Goal: Task Accomplishment & Management: Manage account settings

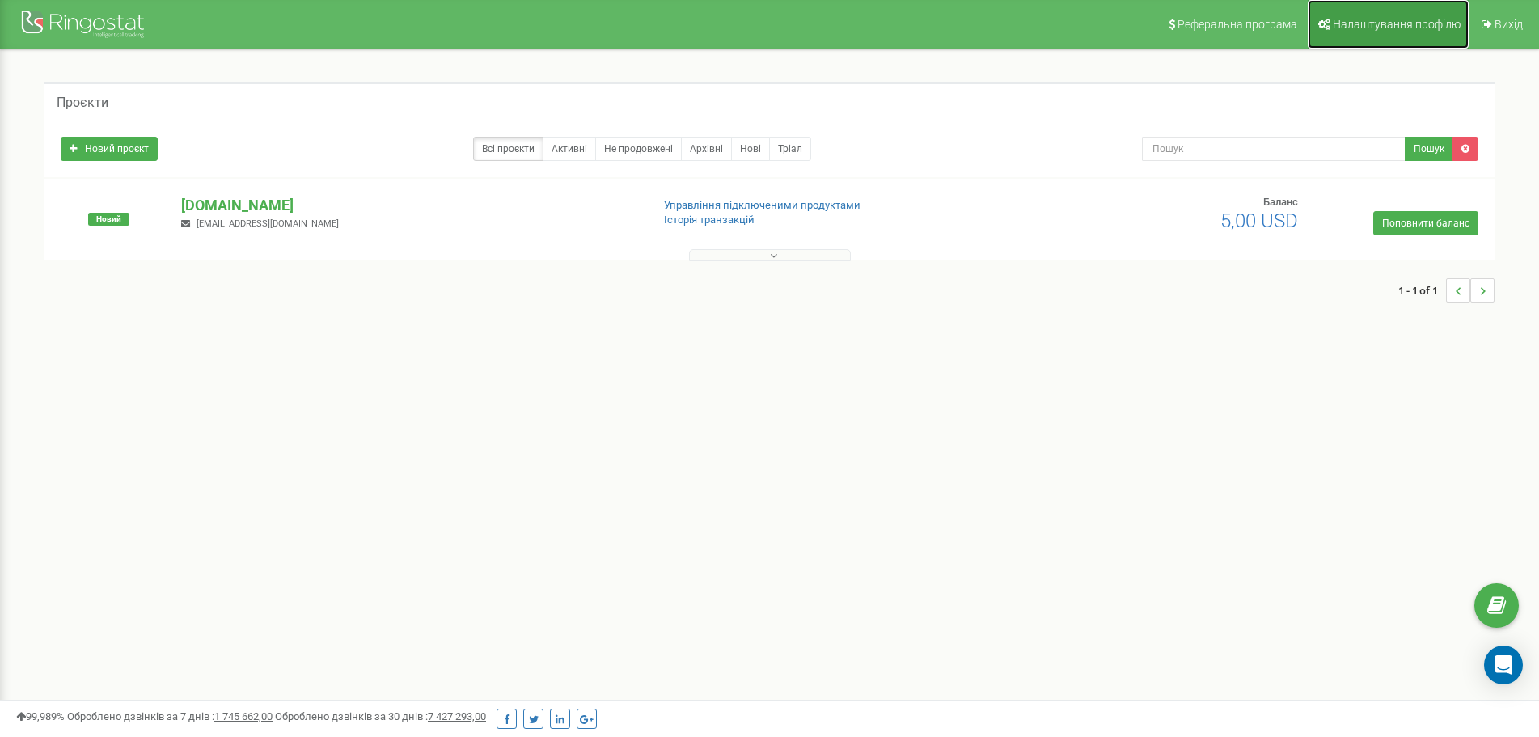
click at [1356, 24] on span "Налаштування профілю" at bounding box center [1397, 24] width 128 height 13
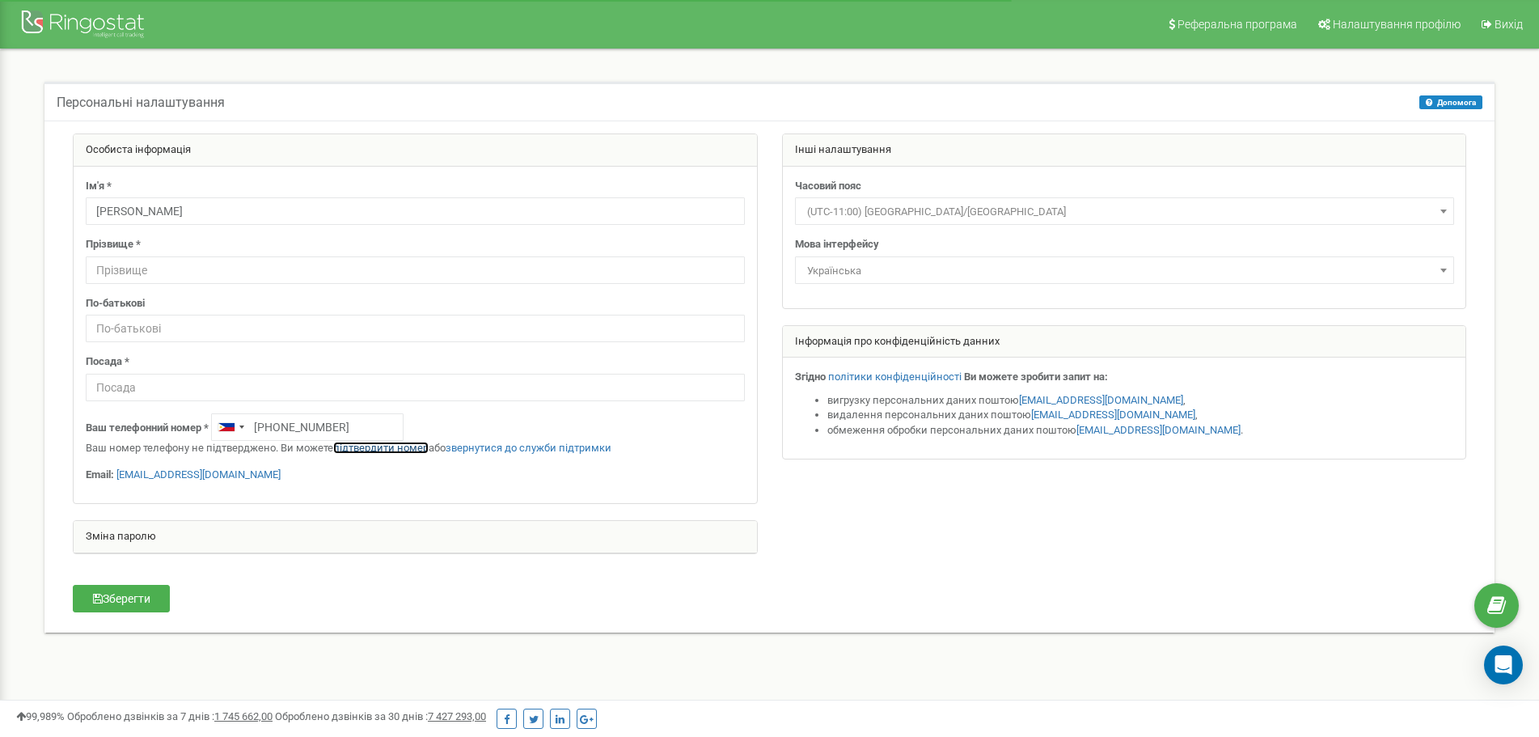
click at [367, 446] on link "підтвердити номер" at bounding box center [380, 448] width 95 height 12
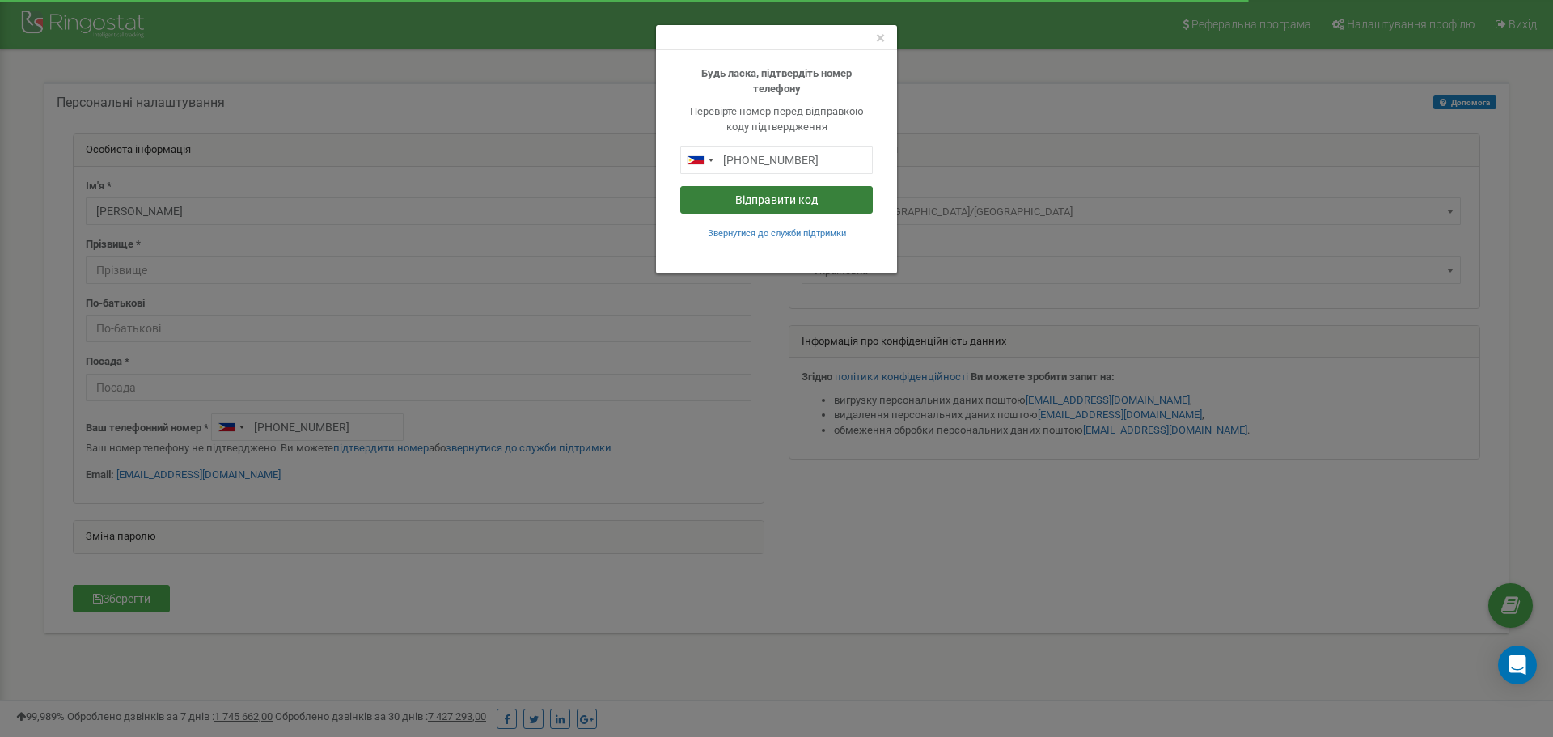
click at [778, 196] on button "Відправити код" at bounding box center [776, 200] width 193 height 28
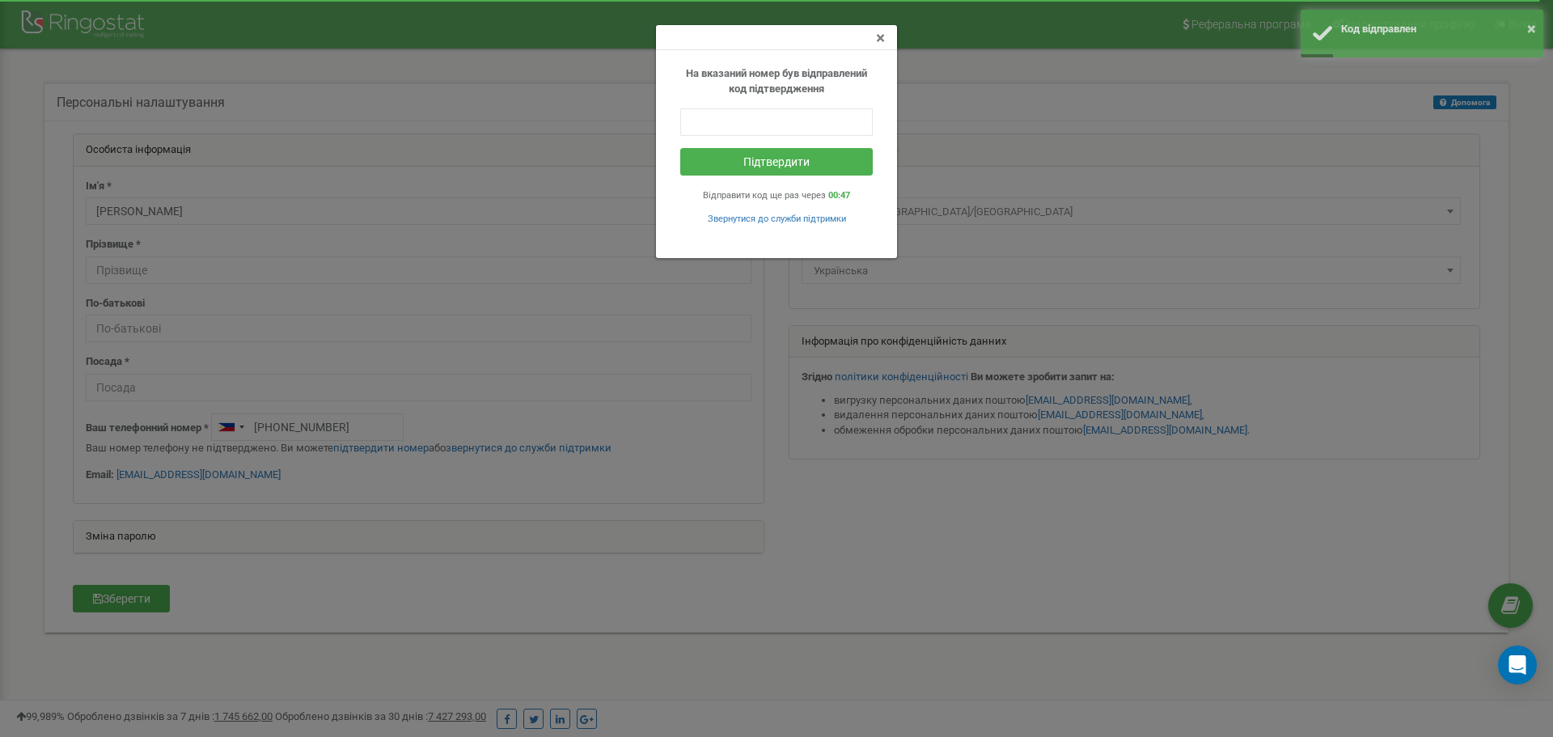
click at [879, 40] on span "×" at bounding box center [880, 37] width 9 height 19
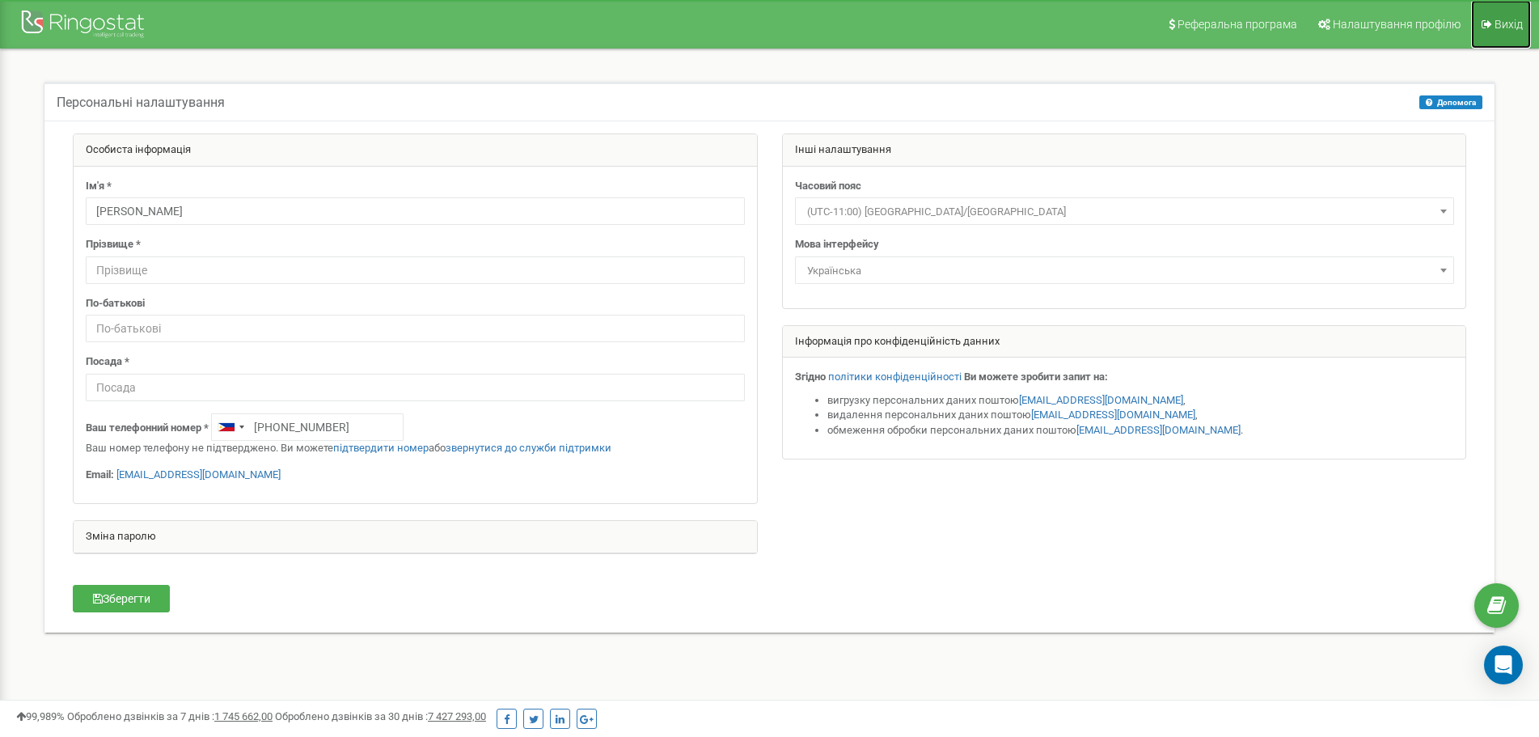
click at [1511, 27] on span "Вихід" at bounding box center [1509, 24] width 28 height 13
